Goal: Information Seeking & Learning: Learn about a topic

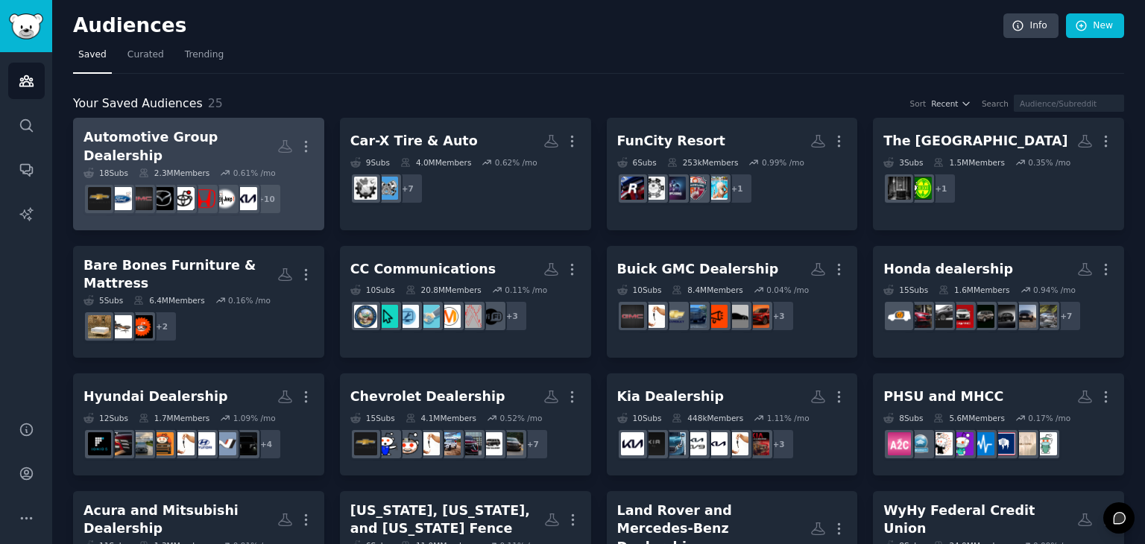
click at [200, 138] on div "Automotive Group Dealership" at bounding box center [180, 146] width 194 height 37
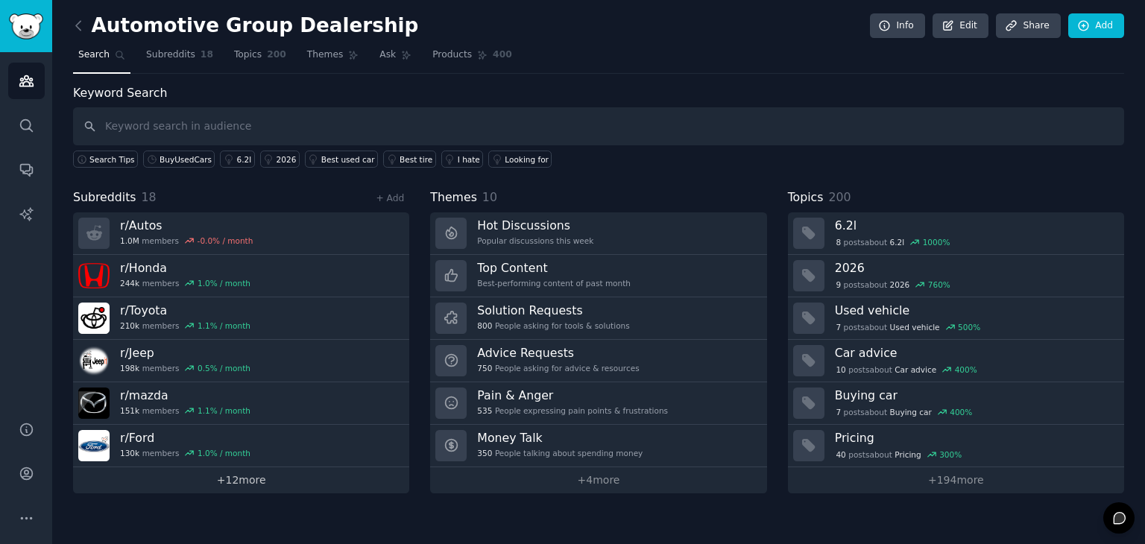
click at [221, 480] on link "+ 12 more" at bounding box center [241, 480] width 336 height 26
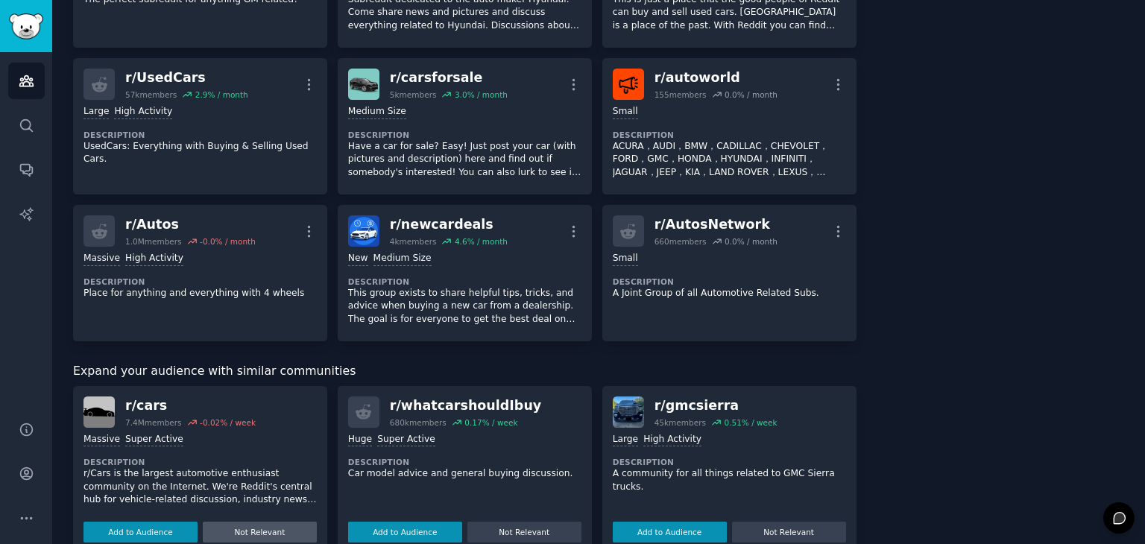
scroll to position [596, 0]
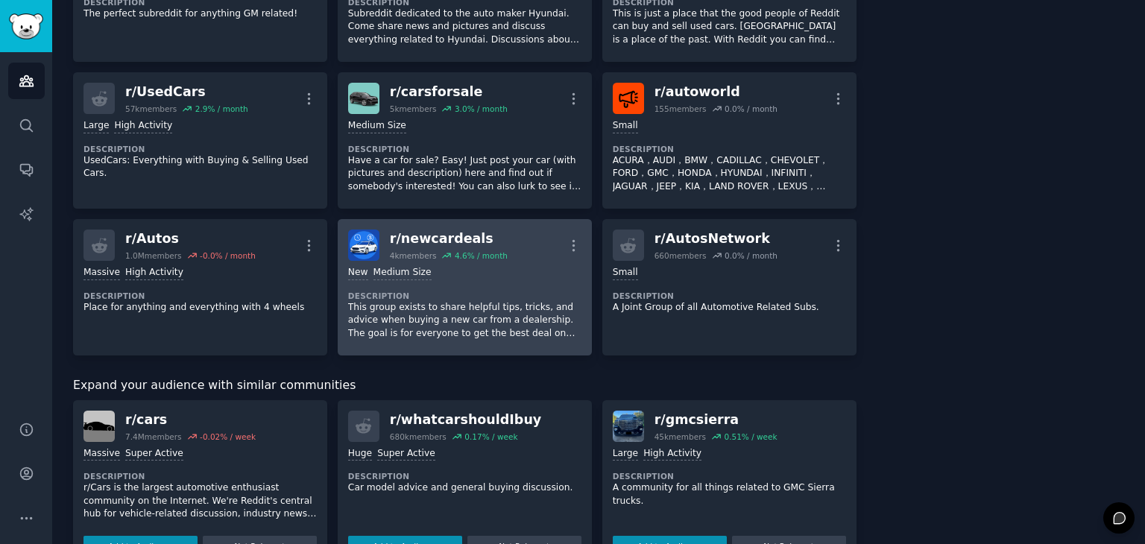
click at [528, 284] on div "New Medium Size Description This group exists to share helpful tips, tricks, an…" at bounding box center [464, 303] width 233 height 84
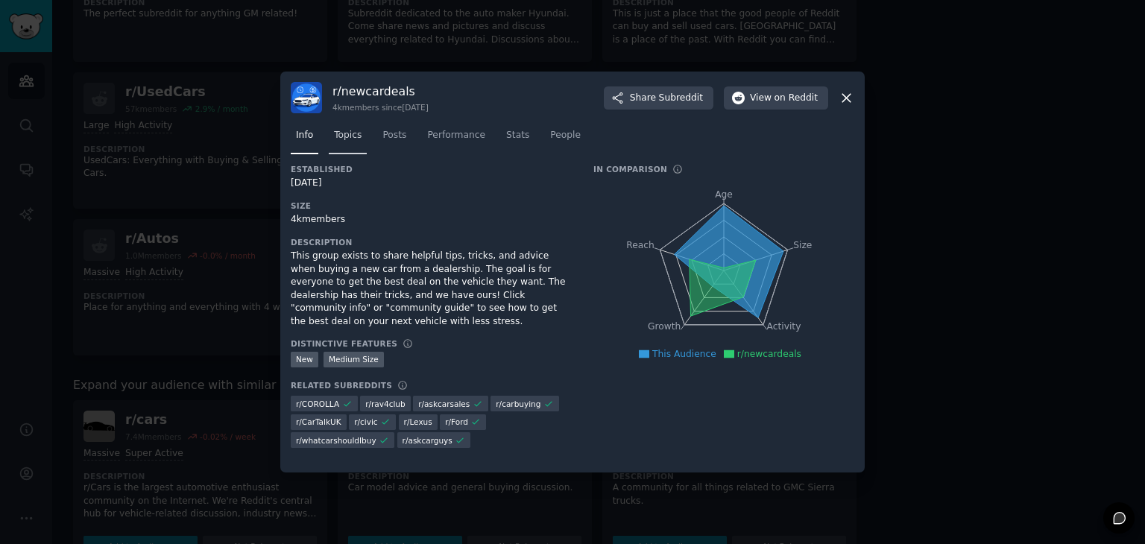
click at [348, 145] on link "Topics" at bounding box center [348, 139] width 38 height 31
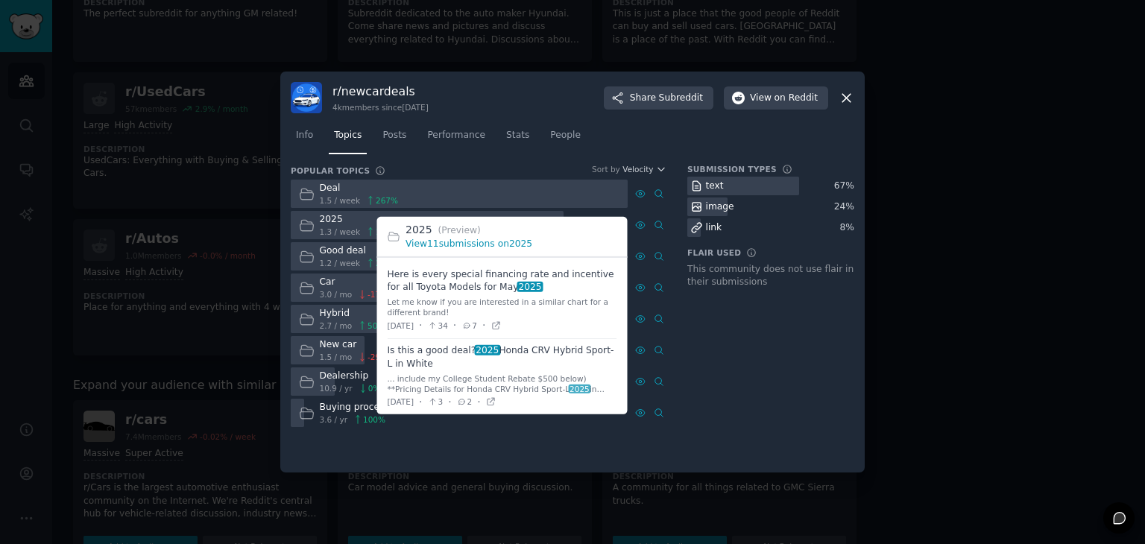
click at [483, 248] on link "View 11 submissions on 2025" at bounding box center [468, 243] width 127 height 10
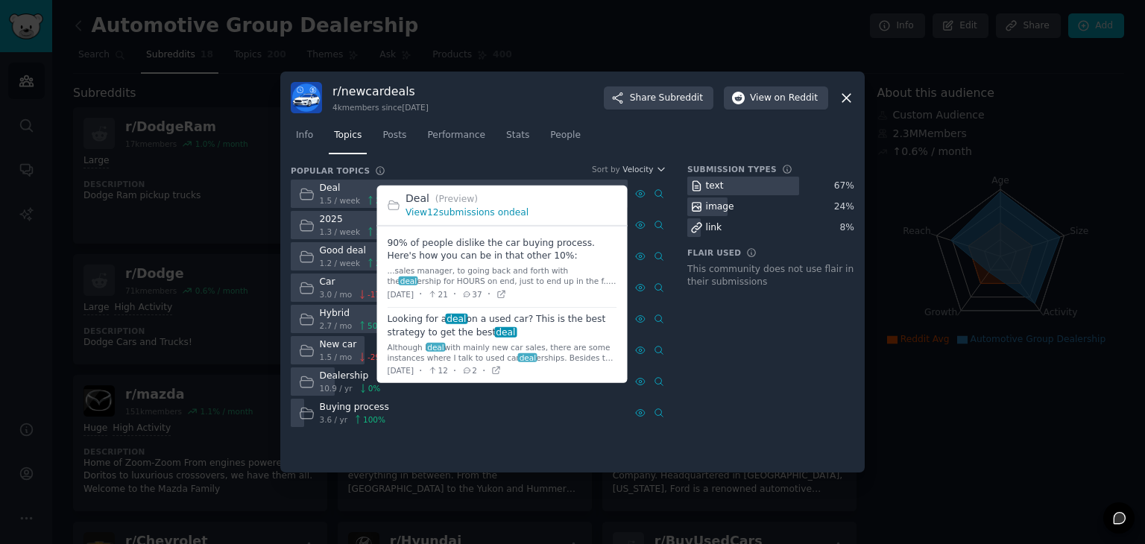
click at [455, 208] on link "View 12 submissions on deal" at bounding box center [466, 212] width 123 height 10
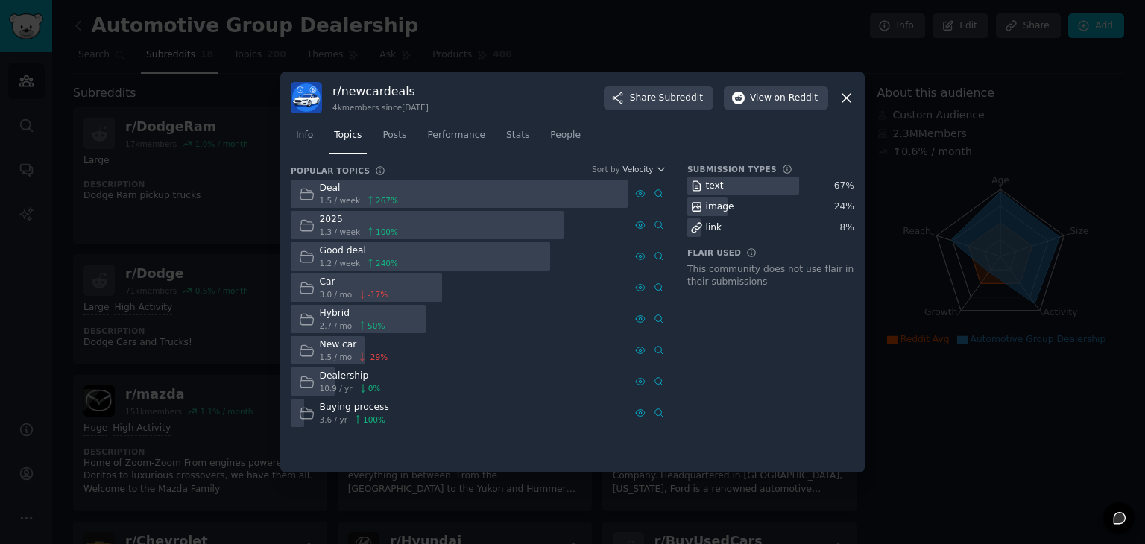
click at [346, 191] on div "Deal" at bounding box center [359, 188] width 79 height 13
click at [365, 227] on icon at bounding box center [370, 232] width 10 height 10
click at [256, 233] on div at bounding box center [572, 272] width 1145 height 544
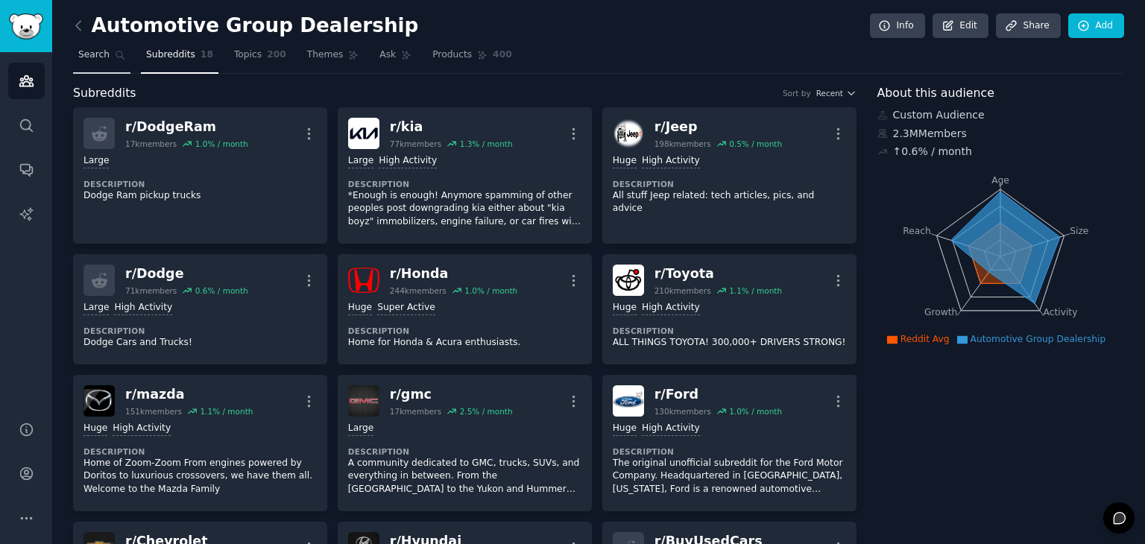
click at [115, 65] on link "Search" at bounding box center [101, 58] width 57 height 31
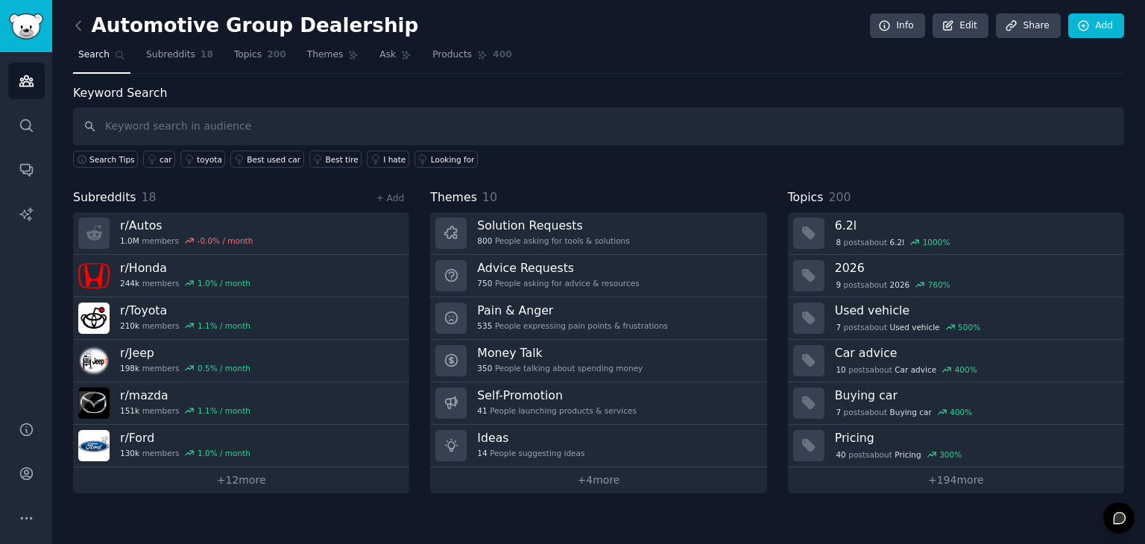
click at [391, 203] on div "+ Add" at bounding box center [389, 198] width 39 height 16
click at [391, 201] on link "+ Add" at bounding box center [390, 198] width 28 height 10
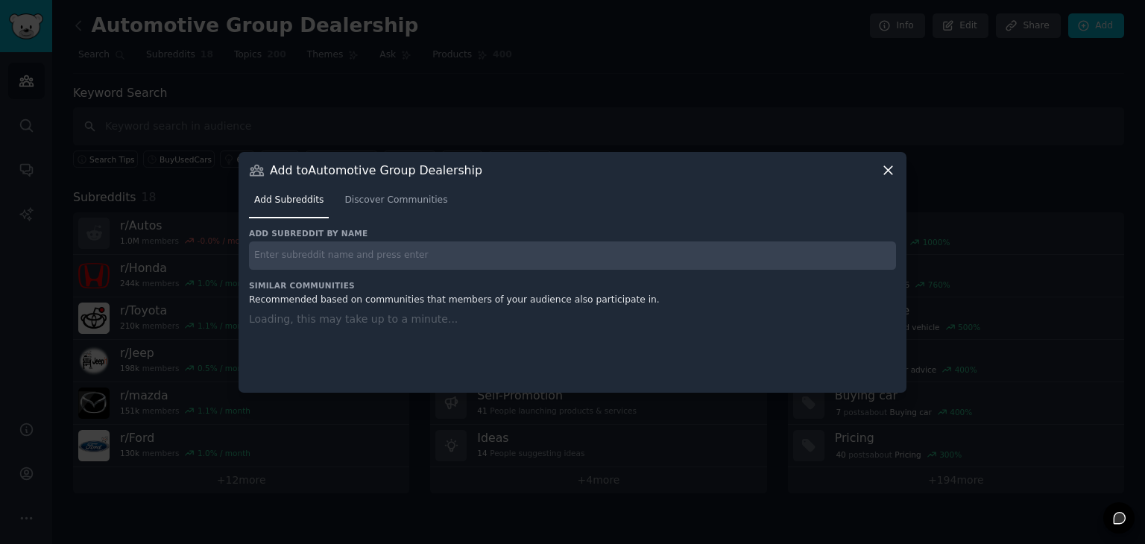
click at [381, 242] on input "text" at bounding box center [572, 255] width 647 height 29
type input "b"
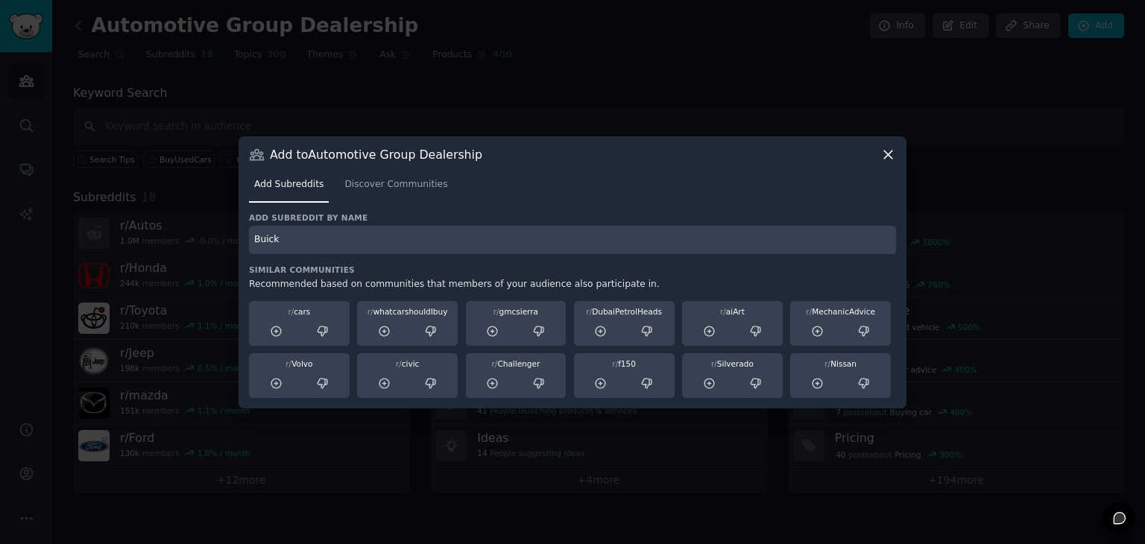
type input "Buick"
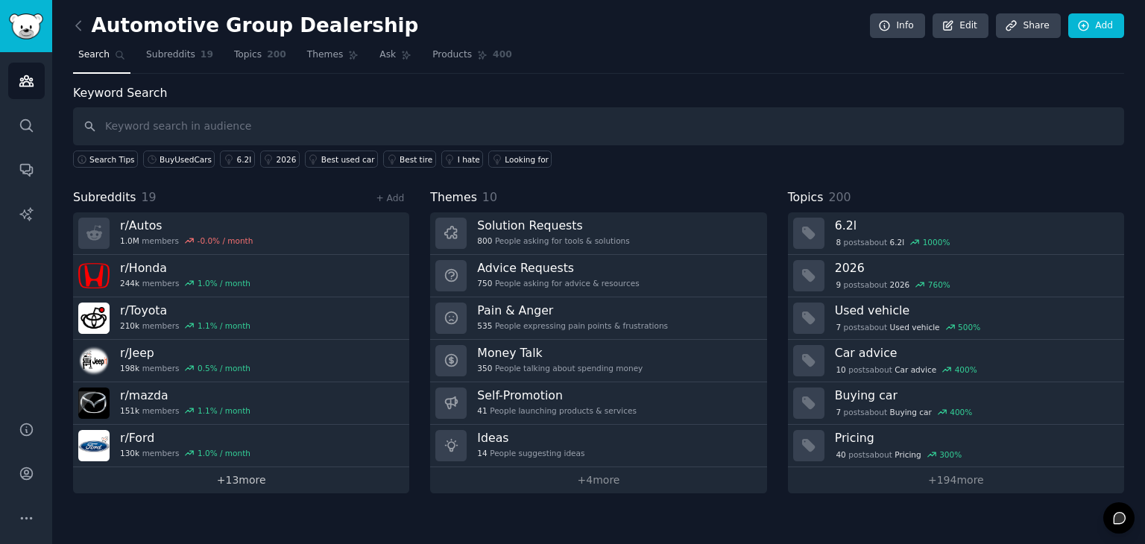
click at [218, 481] on link "+ 13 more" at bounding box center [241, 480] width 336 height 26
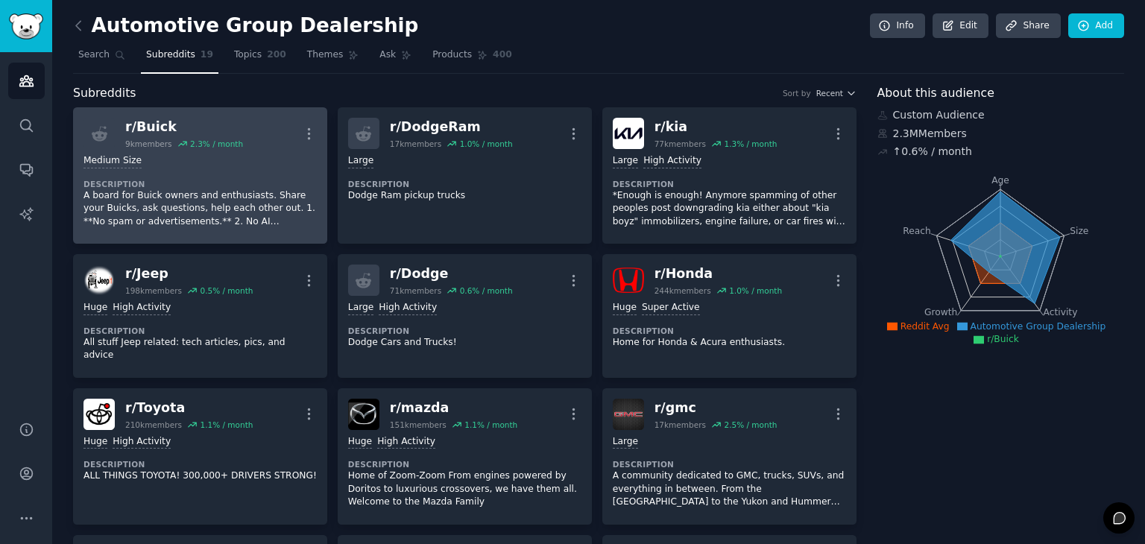
click at [209, 168] on div "Medium Size Description A board for Buick owners and enthusiasts. Share your Bu…" at bounding box center [199, 191] width 233 height 84
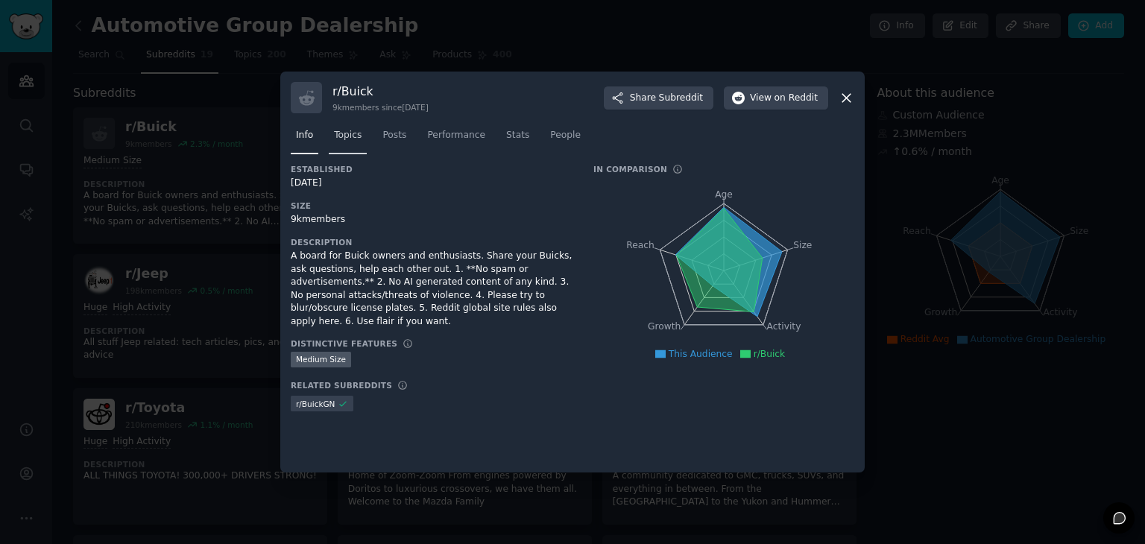
click at [344, 130] on span "Topics" at bounding box center [348, 135] width 28 height 13
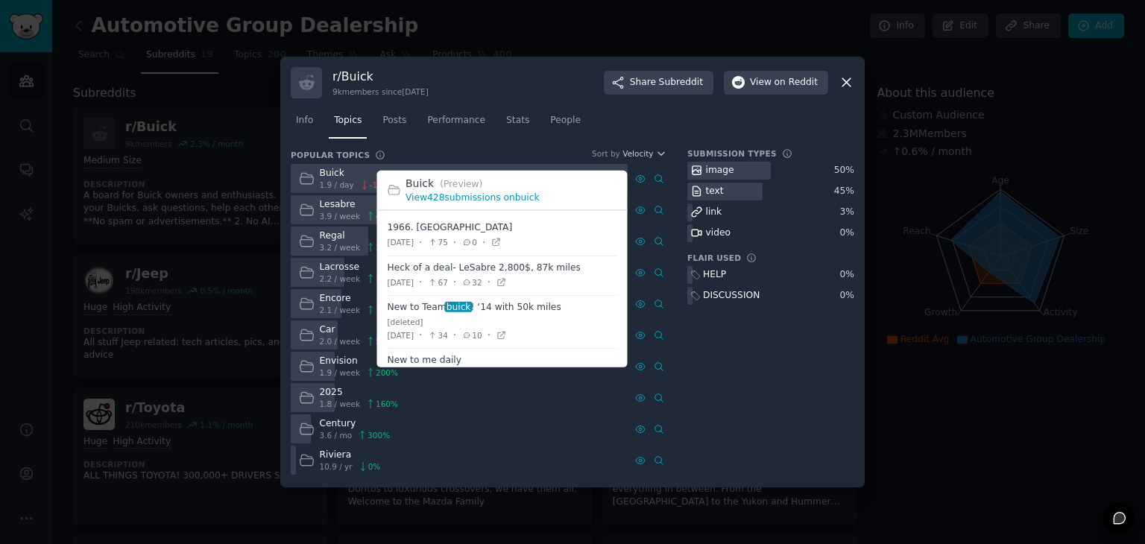
click at [430, 197] on link "View 428 submissions on buick" at bounding box center [471, 197] width 133 height 10
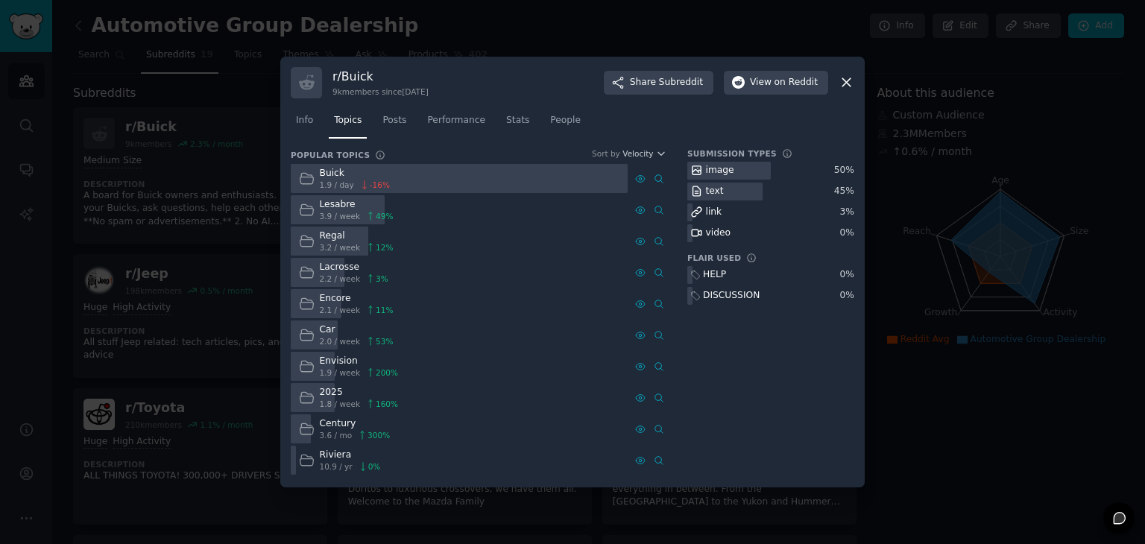
click at [233, 294] on div at bounding box center [572, 272] width 1145 height 544
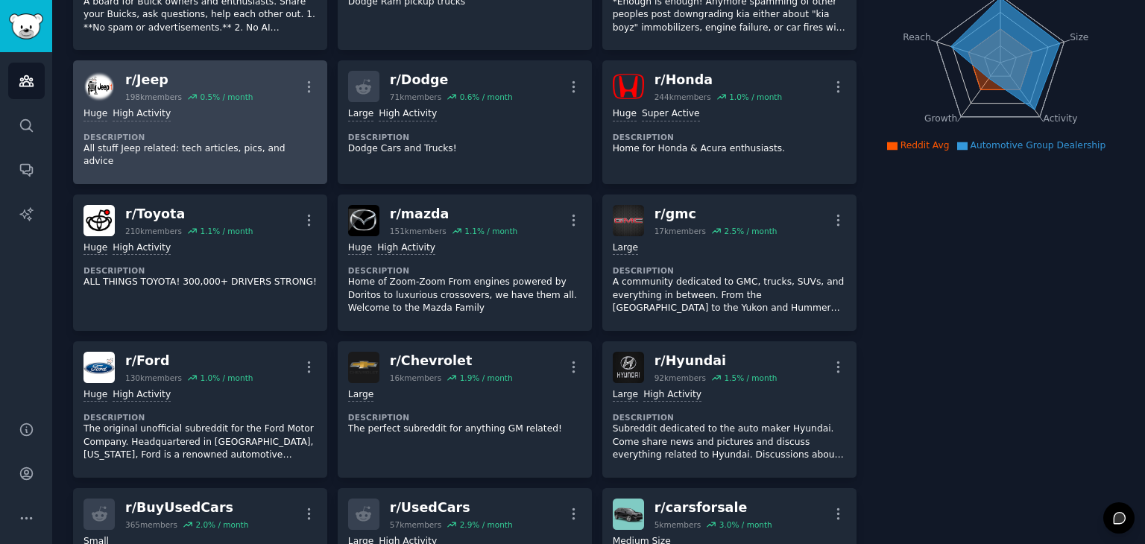
scroll to position [224, 0]
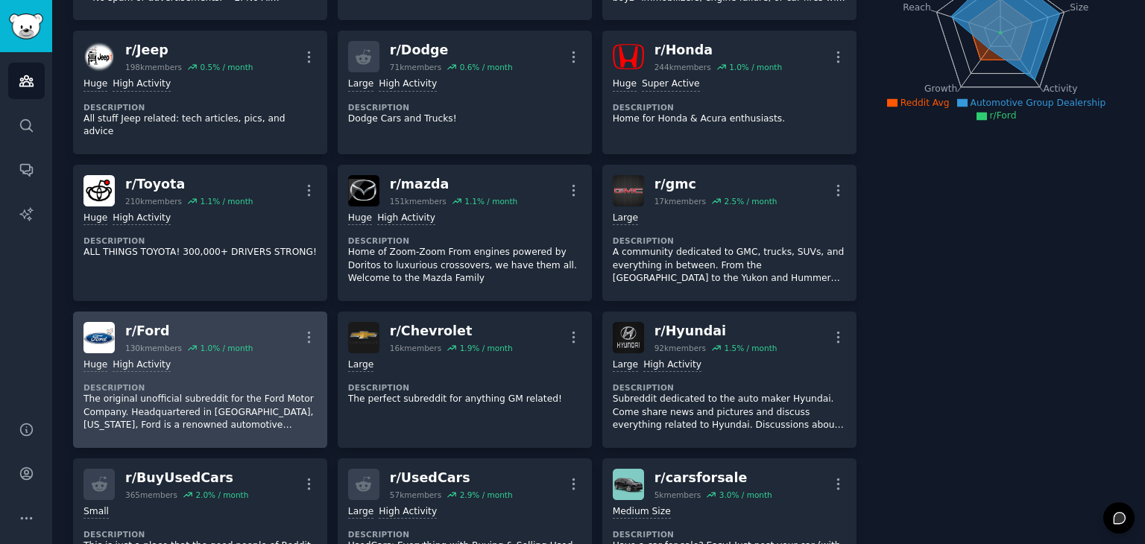
click at [242, 322] on div "r/ Ford 130k members 1.0 % / month More" at bounding box center [199, 337] width 233 height 31
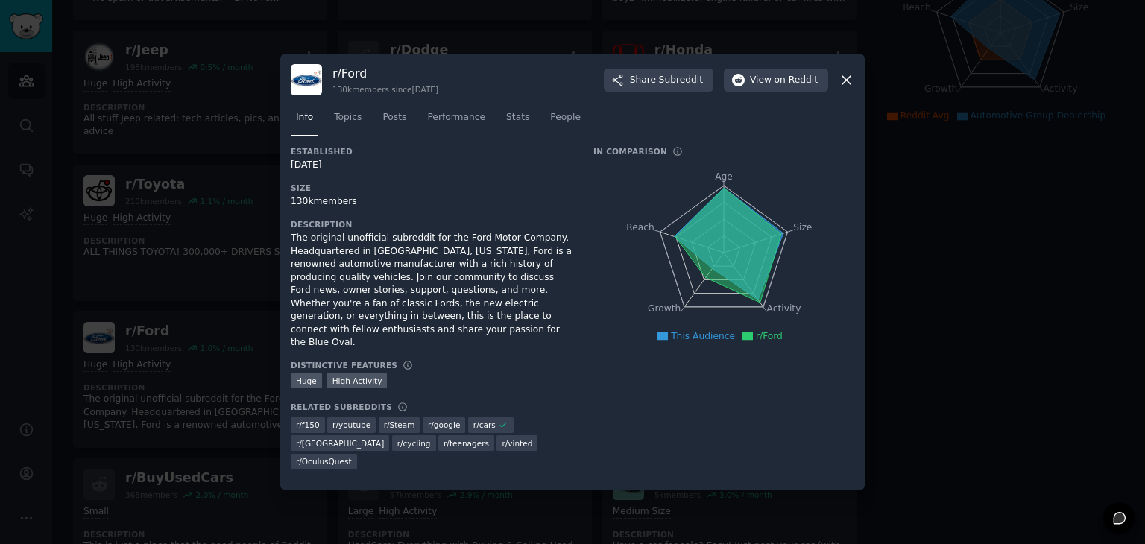
click at [848, 88] on icon at bounding box center [846, 80] width 16 height 16
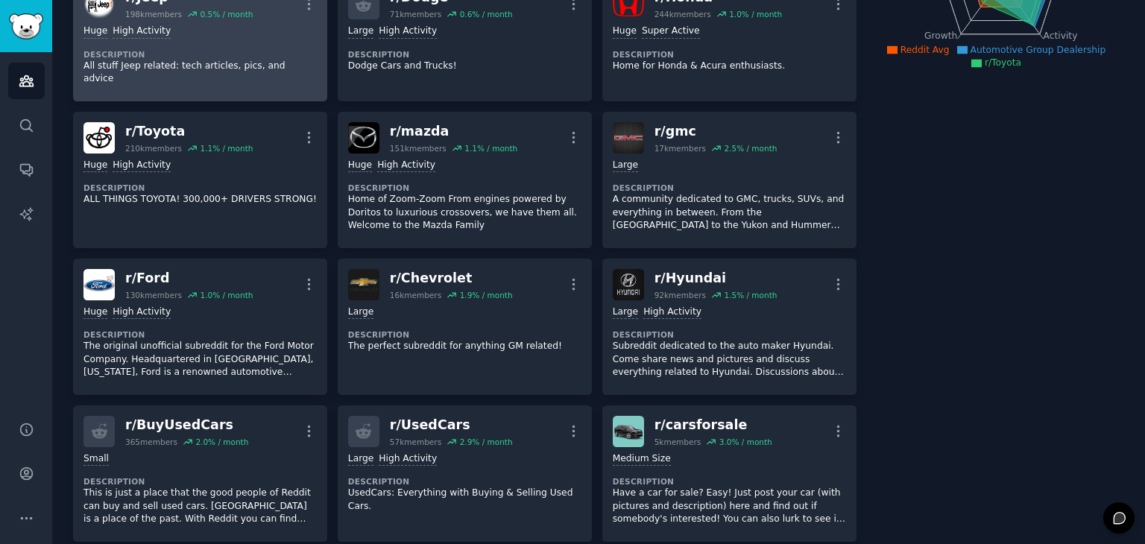
scroll to position [298, 0]
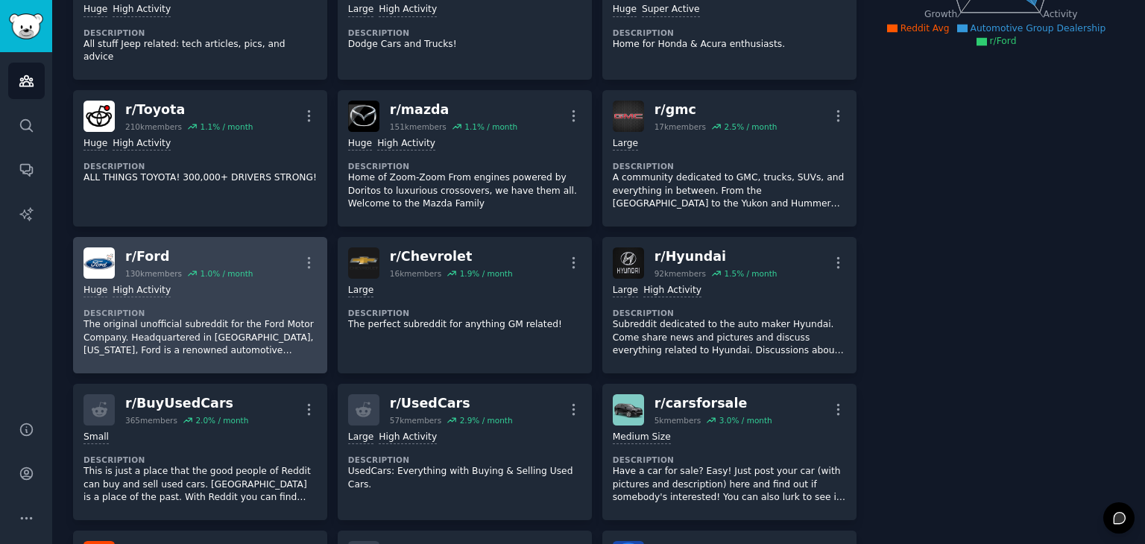
click at [253, 284] on div "Huge High Activity Description The original unofficial subreddit for the Ford M…" at bounding box center [199, 321] width 233 height 84
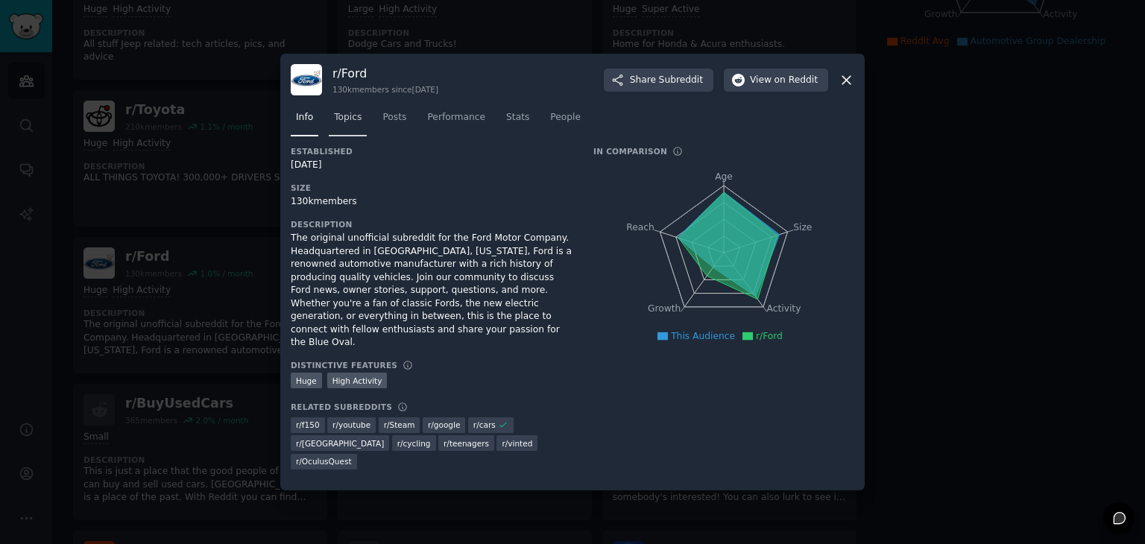
click at [350, 136] on link "Topics" at bounding box center [348, 121] width 38 height 31
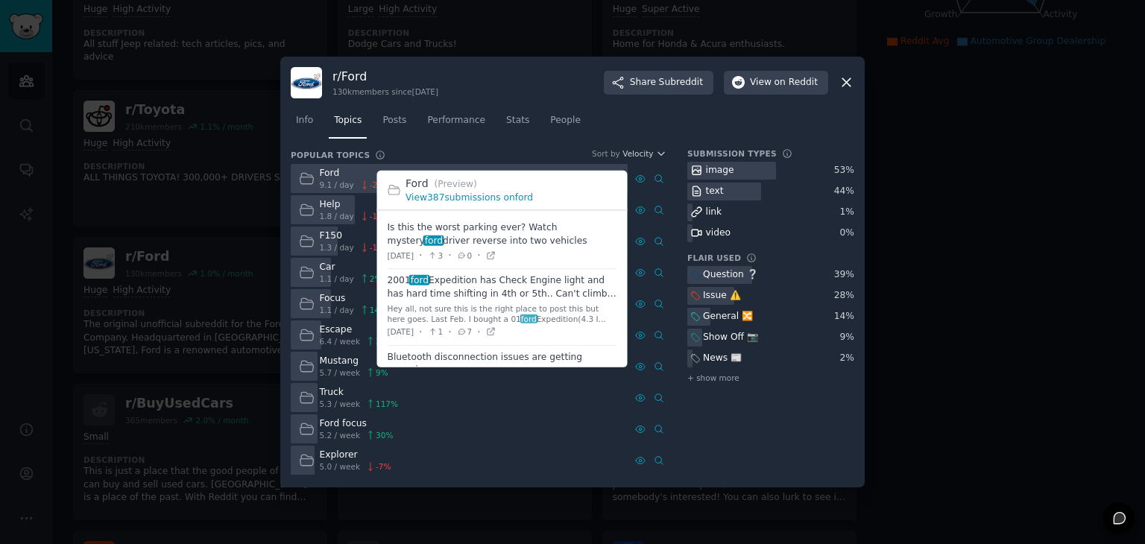
click at [504, 196] on link "View 387 submissions on ford" at bounding box center [468, 197] width 127 height 10
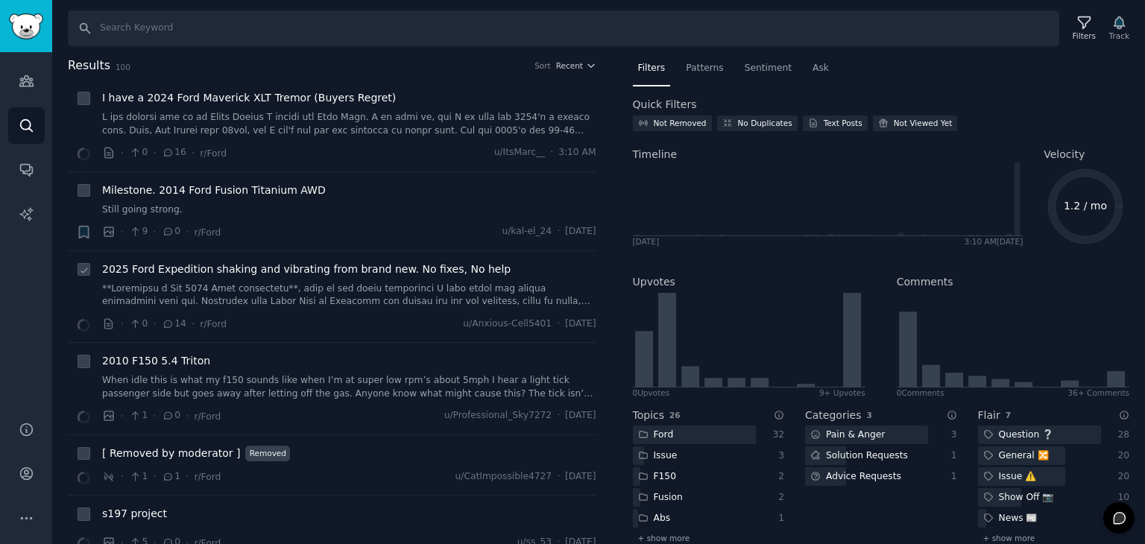
click at [289, 282] on link at bounding box center [349, 295] width 494 height 26
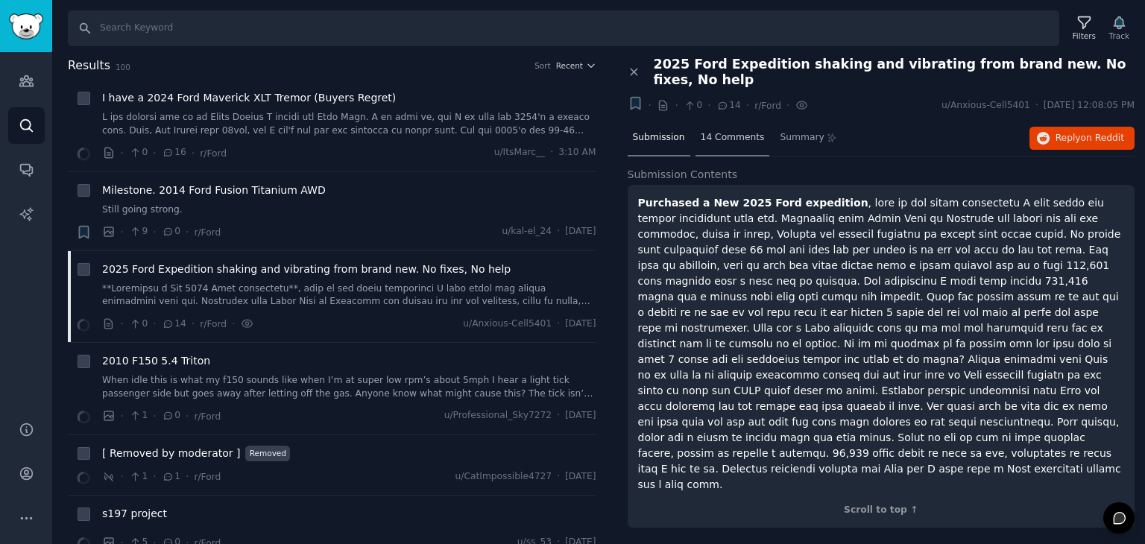
click at [704, 147] on div "14 Comments" at bounding box center [732, 139] width 75 height 36
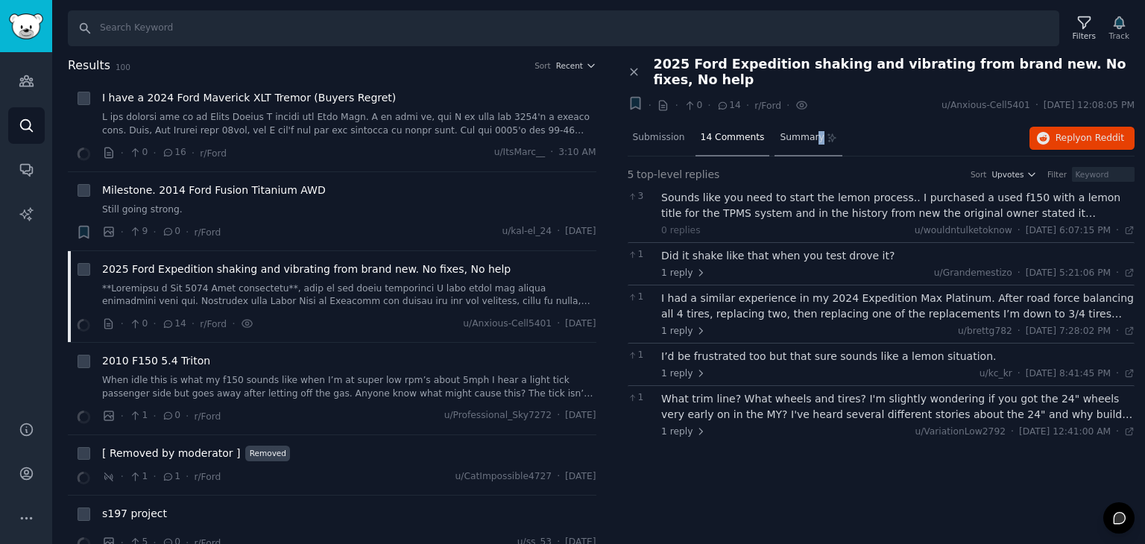
click at [805, 134] on span "Summary" at bounding box center [802, 137] width 44 height 13
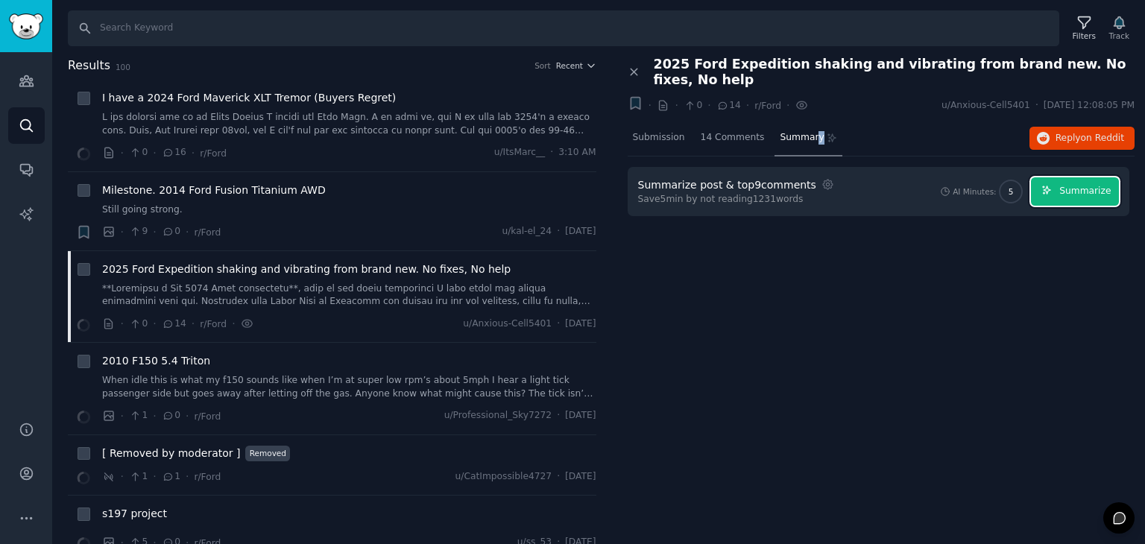
click at [1091, 189] on span "Summarize" at bounding box center [1084, 191] width 51 height 13
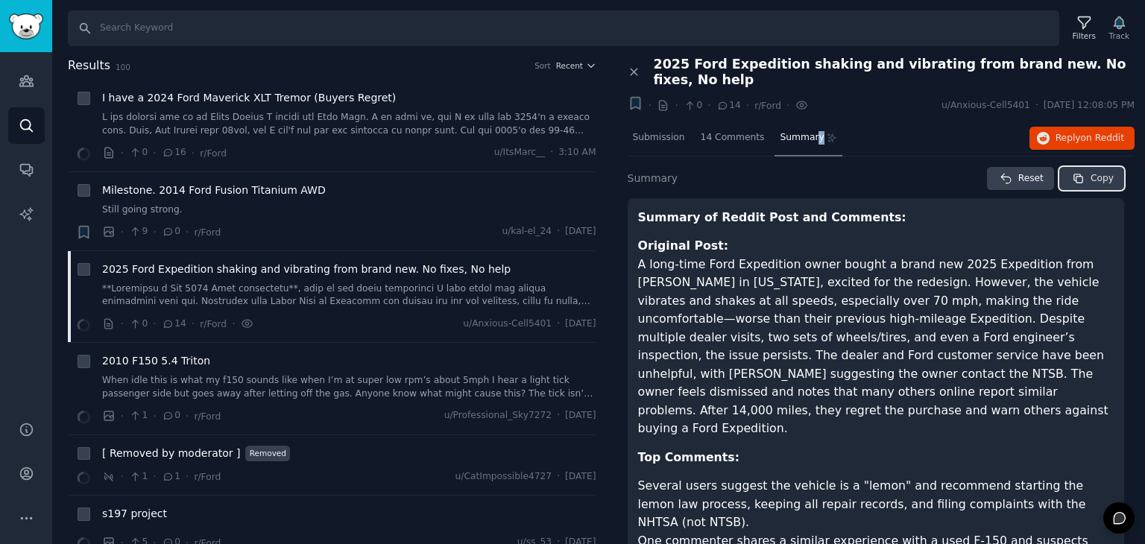
click at [1093, 183] on span "Copy" at bounding box center [1101, 178] width 23 height 13
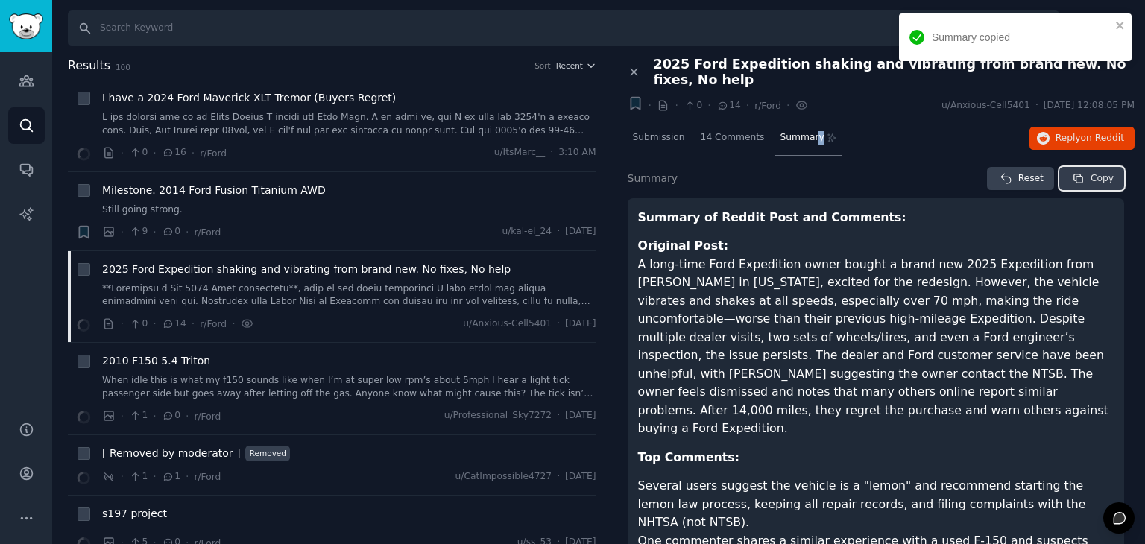
click at [1076, 180] on icon "button" at bounding box center [1078, 178] width 13 height 13
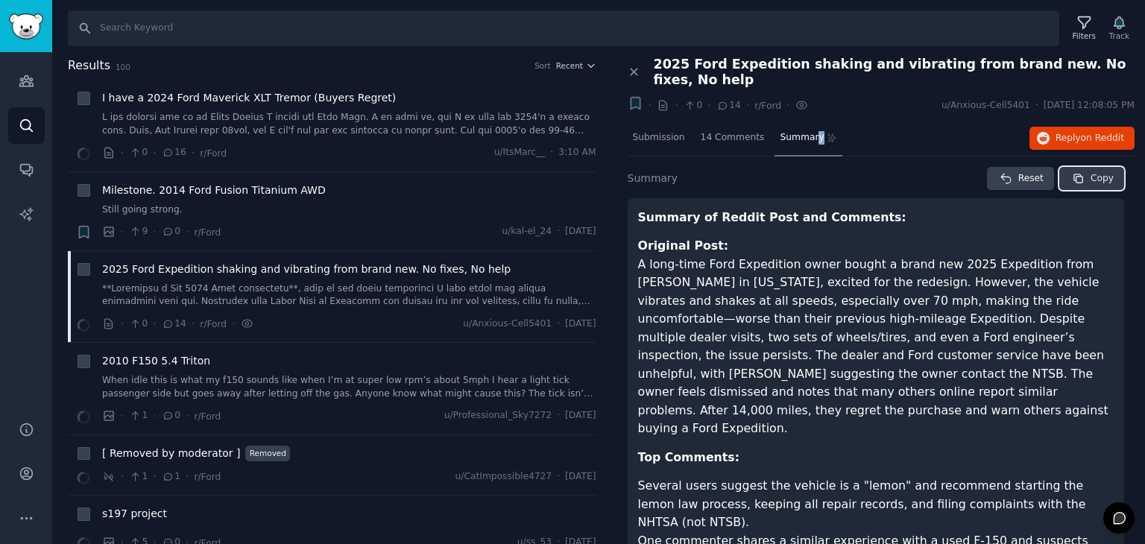
click at [1090, 186] on button "Copy" at bounding box center [1091, 179] width 65 height 24
click at [1046, 139] on icon "button" at bounding box center [1043, 138] width 13 height 13
click at [1075, 136] on span "Reply on Reddit" at bounding box center [1089, 138] width 69 height 13
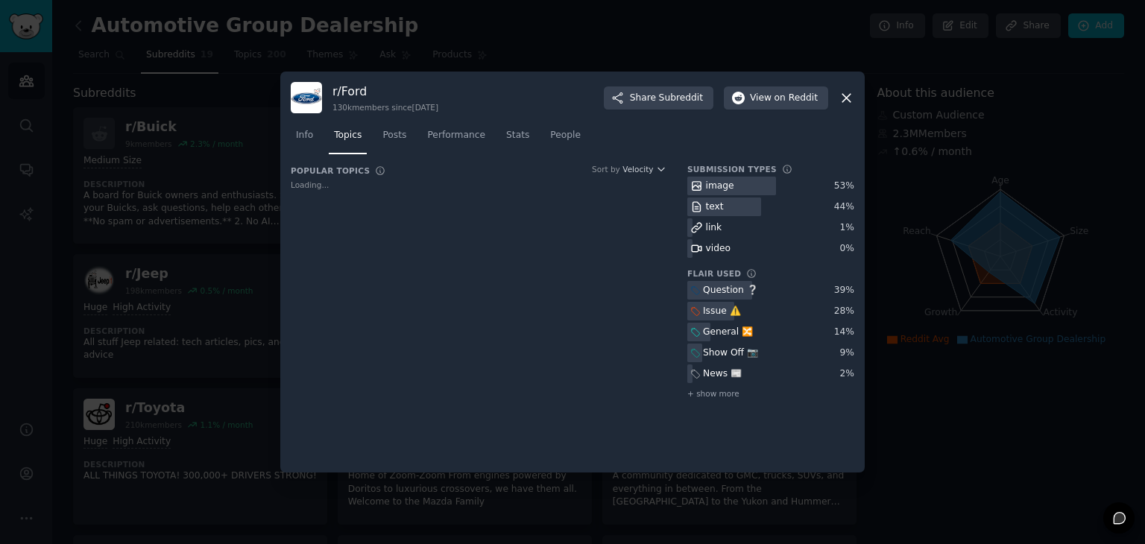
click at [200, 201] on div at bounding box center [572, 272] width 1145 height 544
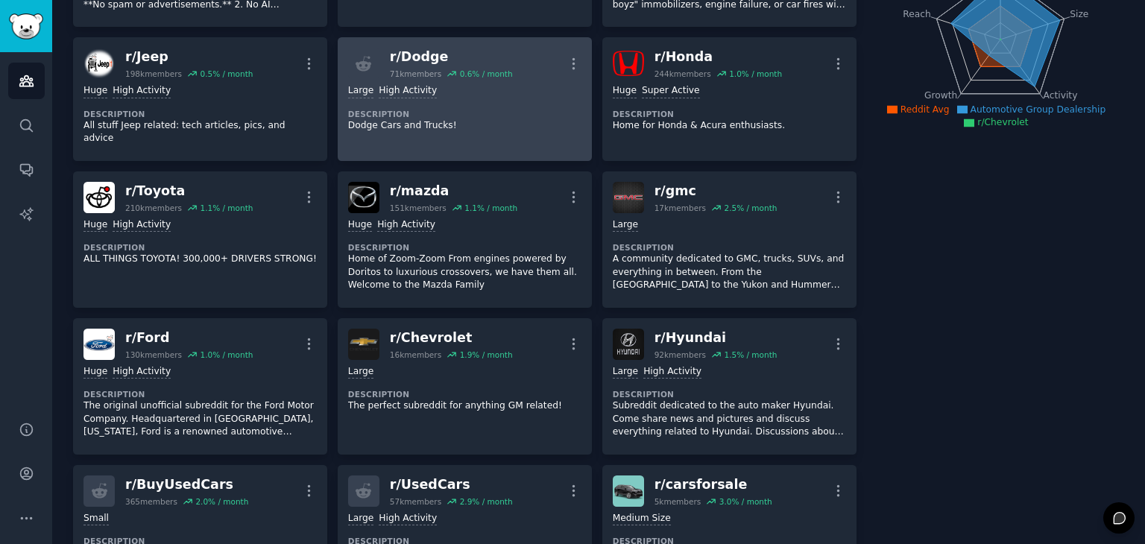
scroll to position [224, 0]
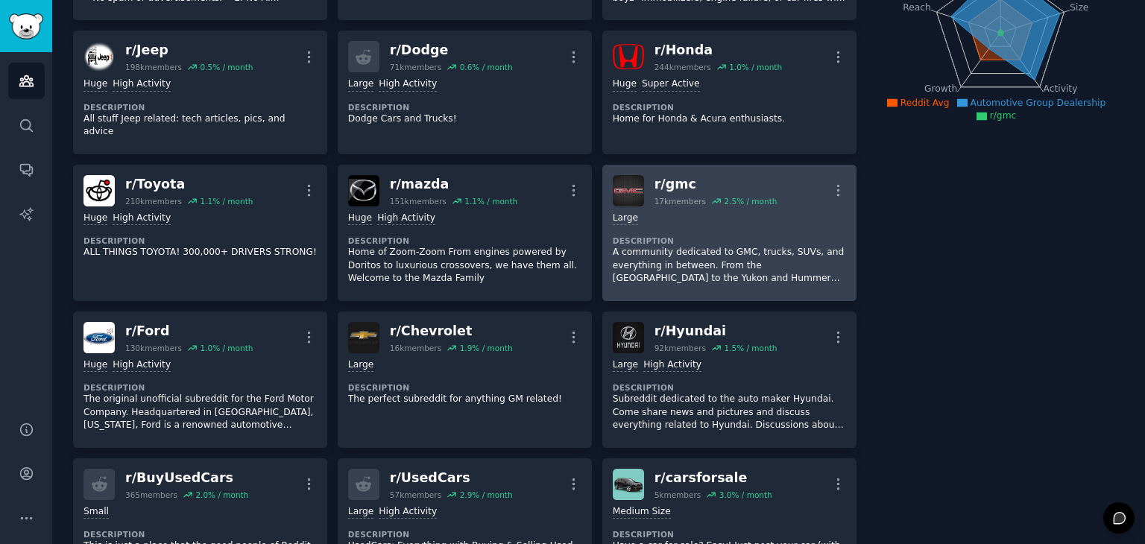
click at [695, 196] on div "17k members" at bounding box center [679, 201] width 51 height 10
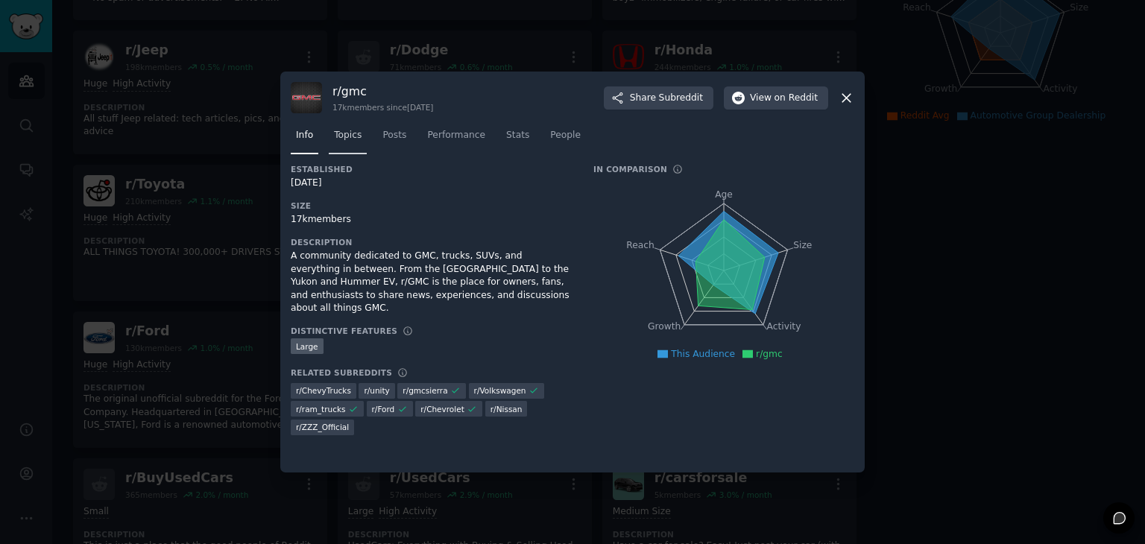
click at [358, 136] on span "Topics" at bounding box center [348, 135] width 28 height 13
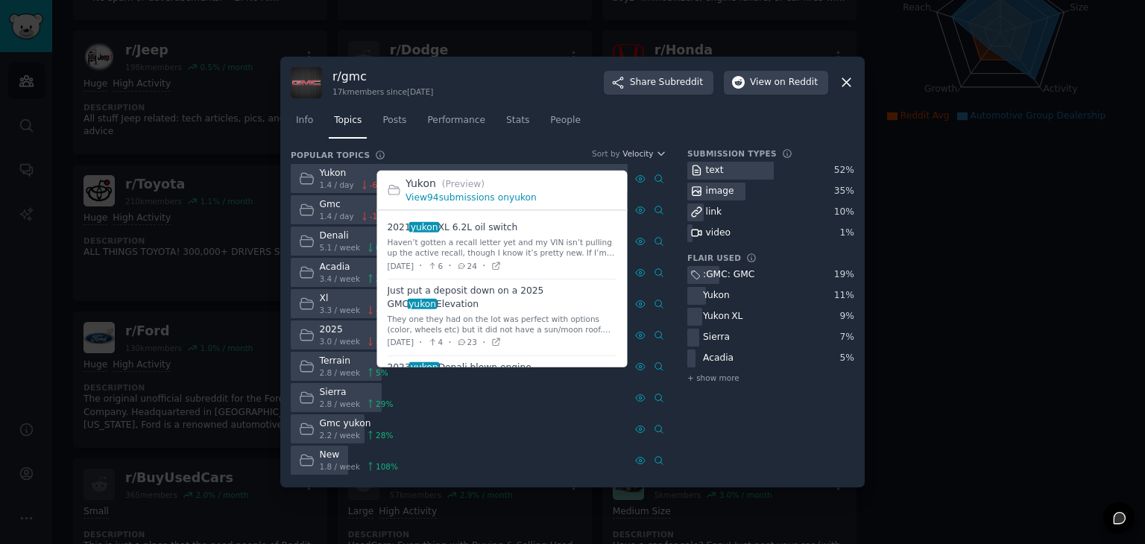
click at [473, 197] on link "View 94 submissions on yukon" at bounding box center [470, 197] width 131 height 10
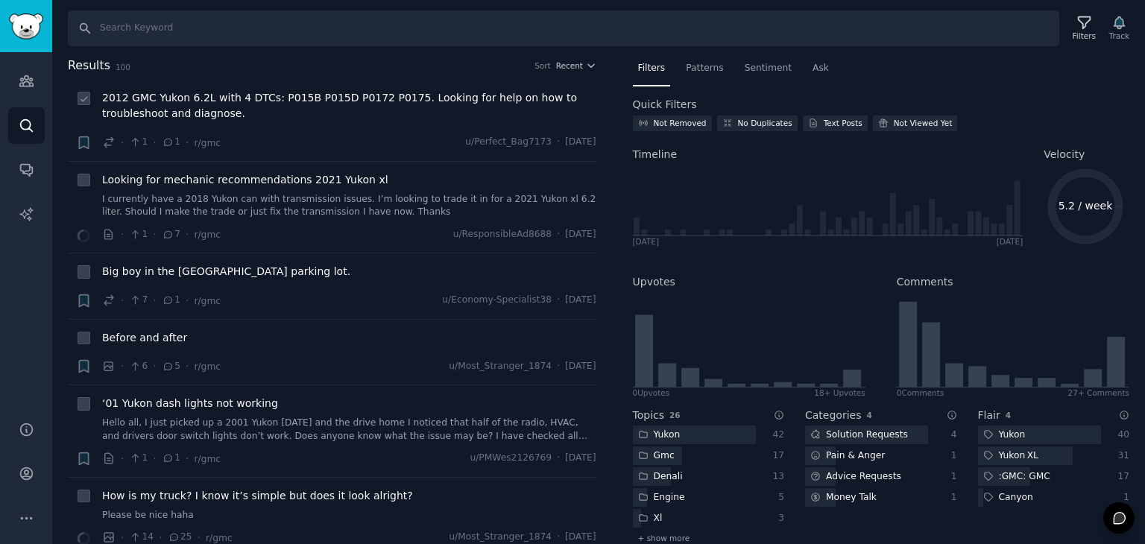
click at [355, 108] on span "2012 GMC Yukon 6.2L with 4 DTCs: P015B P015D P0172 P0175. Looking for help on h…" at bounding box center [349, 105] width 494 height 31
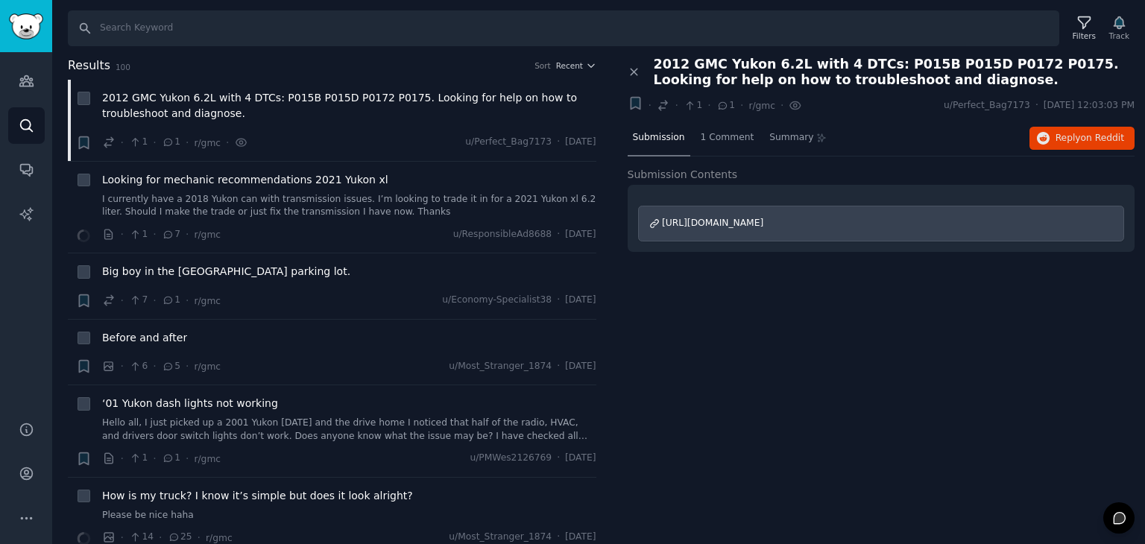
click at [680, 223] on span "[URL][DOMAIN_NAME]" at bounding box center [712, 223] width 101 height 10
